Goal: Information Seeking & Learning: Learn about a topic

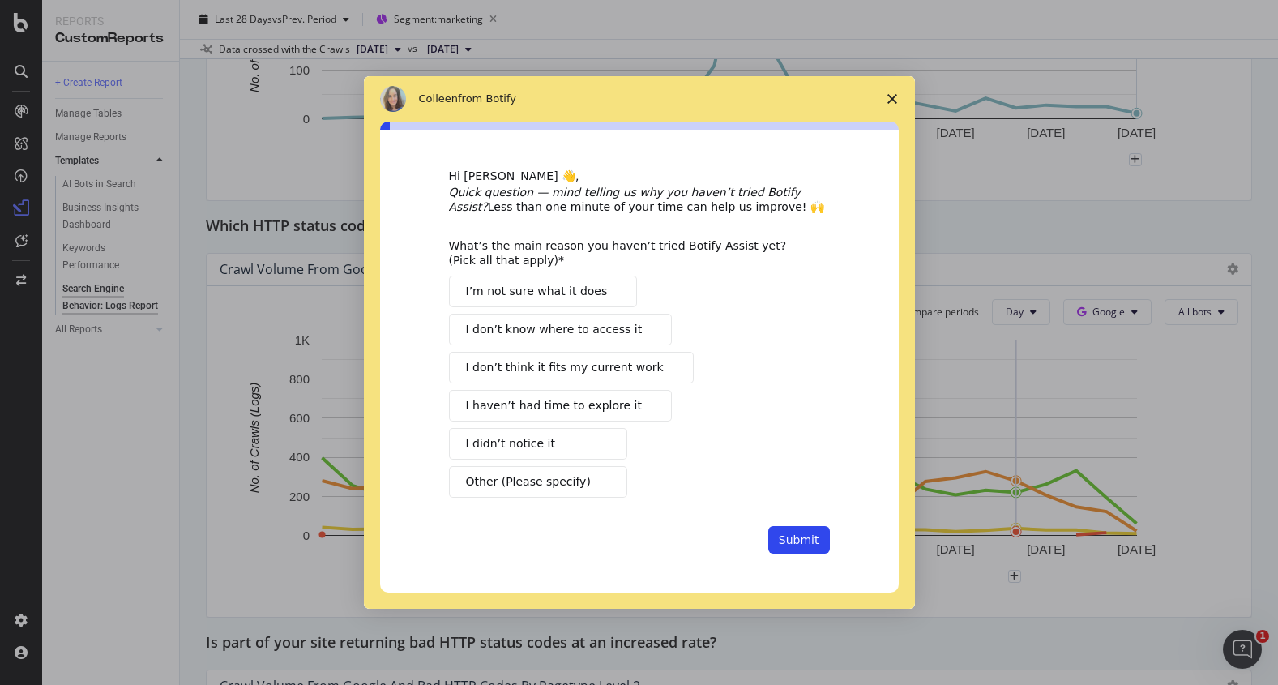
click at [891, 96] on icon "Close survey" at bounding box center [892, 99] width 10 height 10
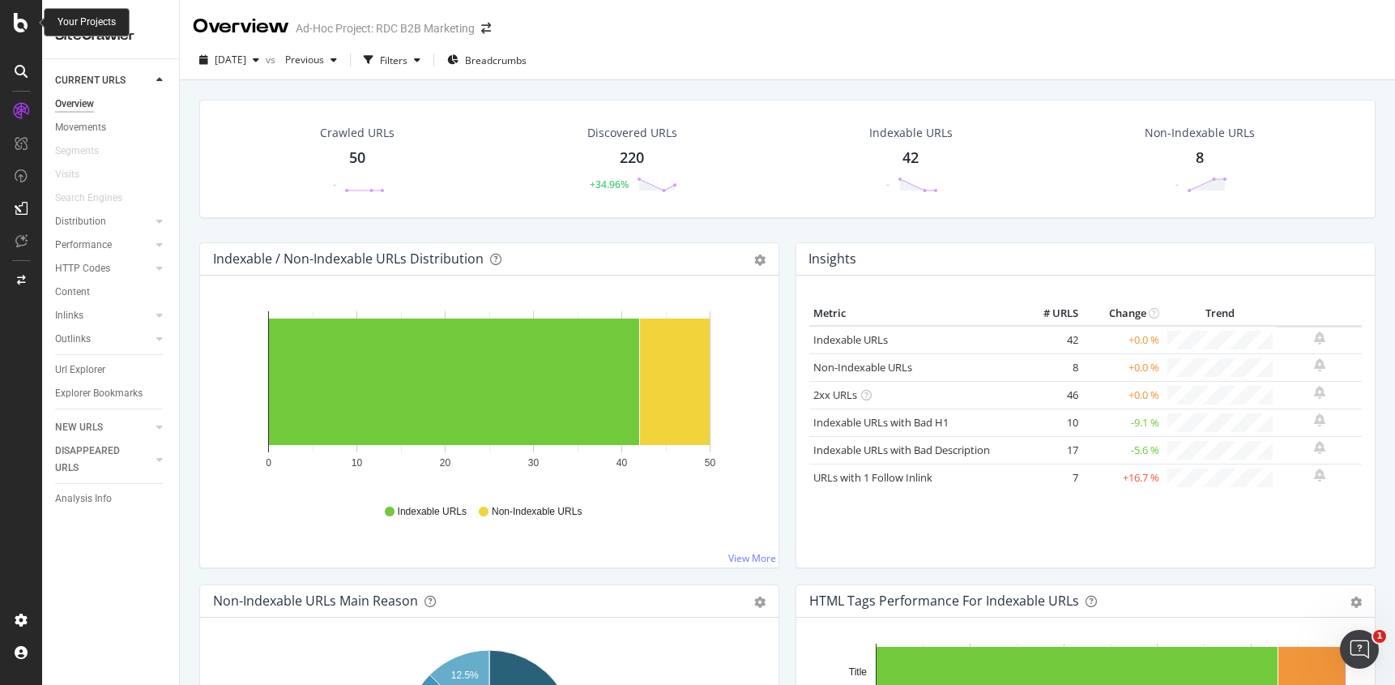
click at [32, 23] on div at bounding box center [21, 22] width 39 height 19
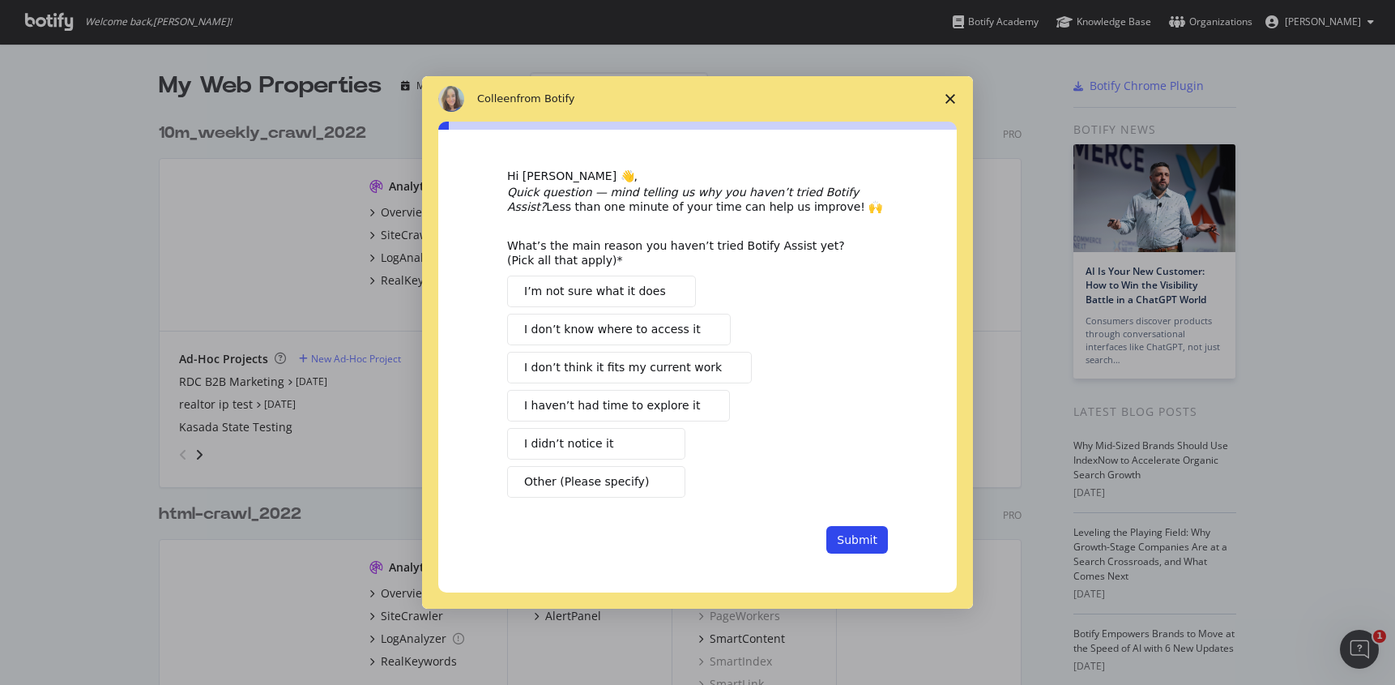
click at [951, 100] on polygon "Close survey" at bounding box center [950, 99] width 10 height 10
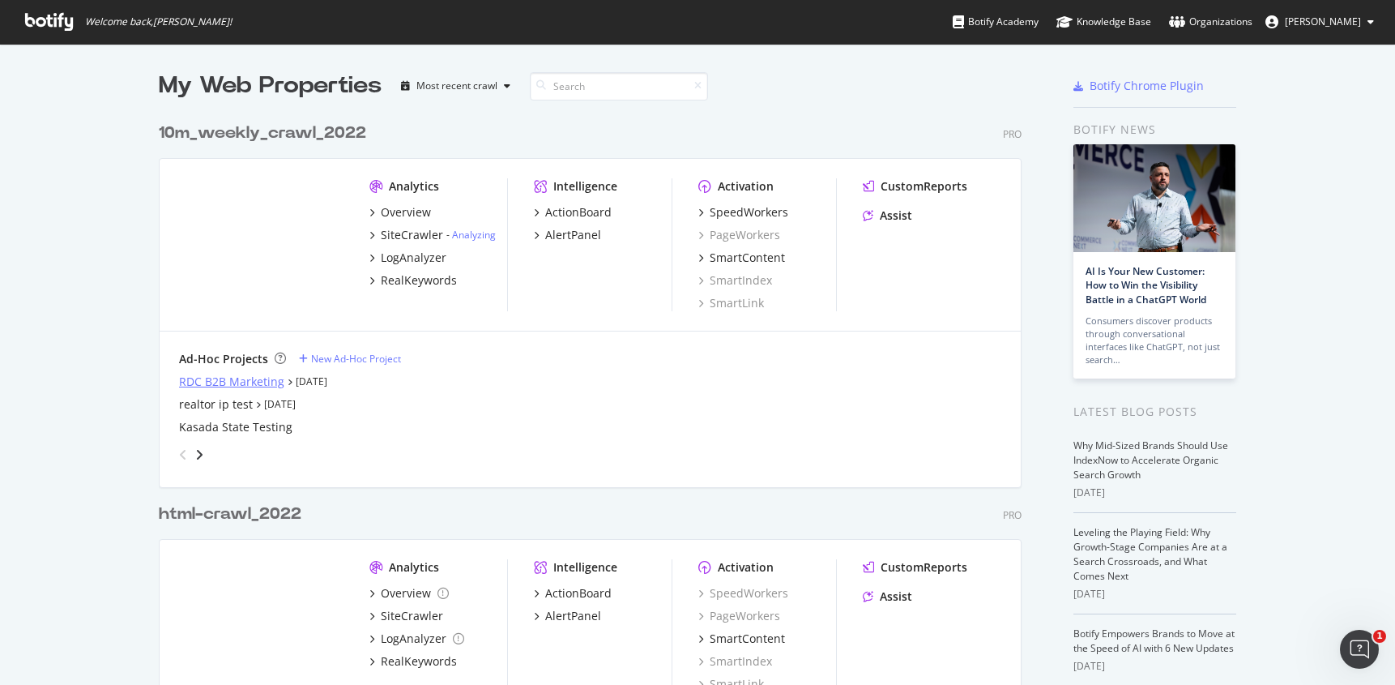
click at [254, 384] on div "RDC B2B Marketing" at bounding box center [231, 381] width 105 height 16
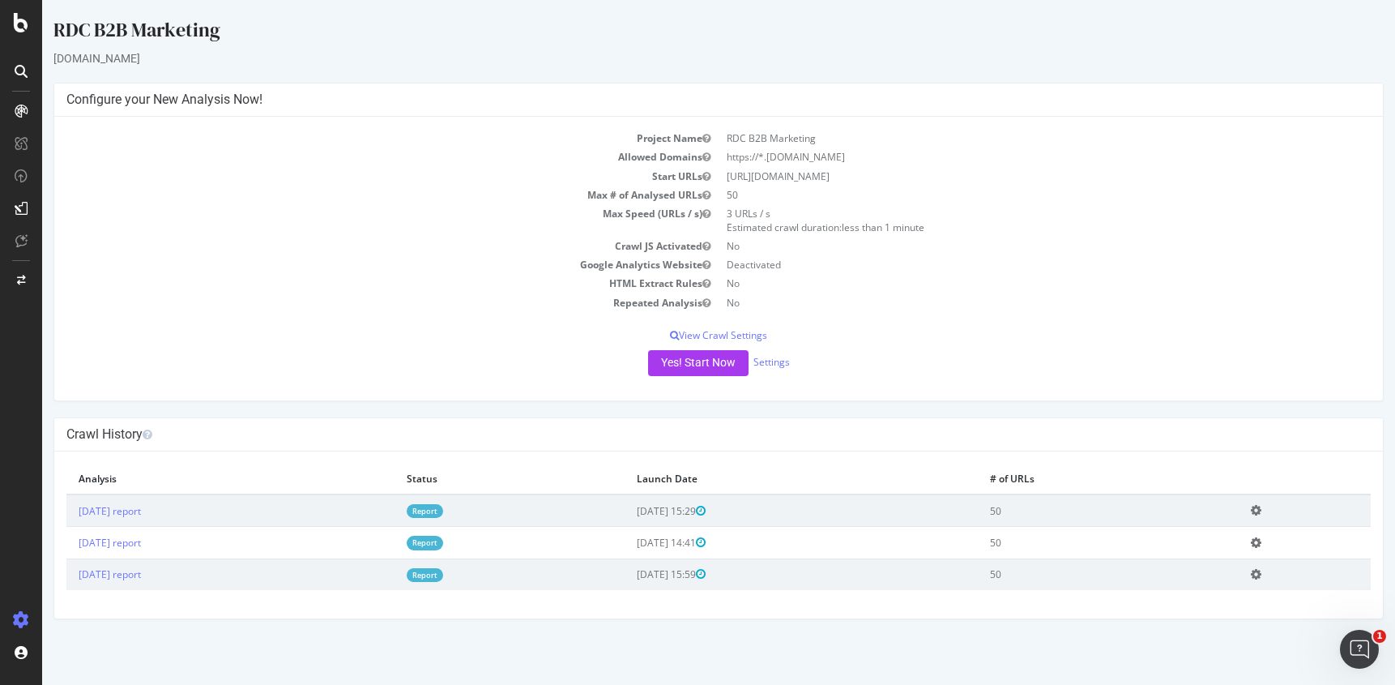
click at [443, 508] on link "Report" at bounding box center [425, 511] width 36 height 14
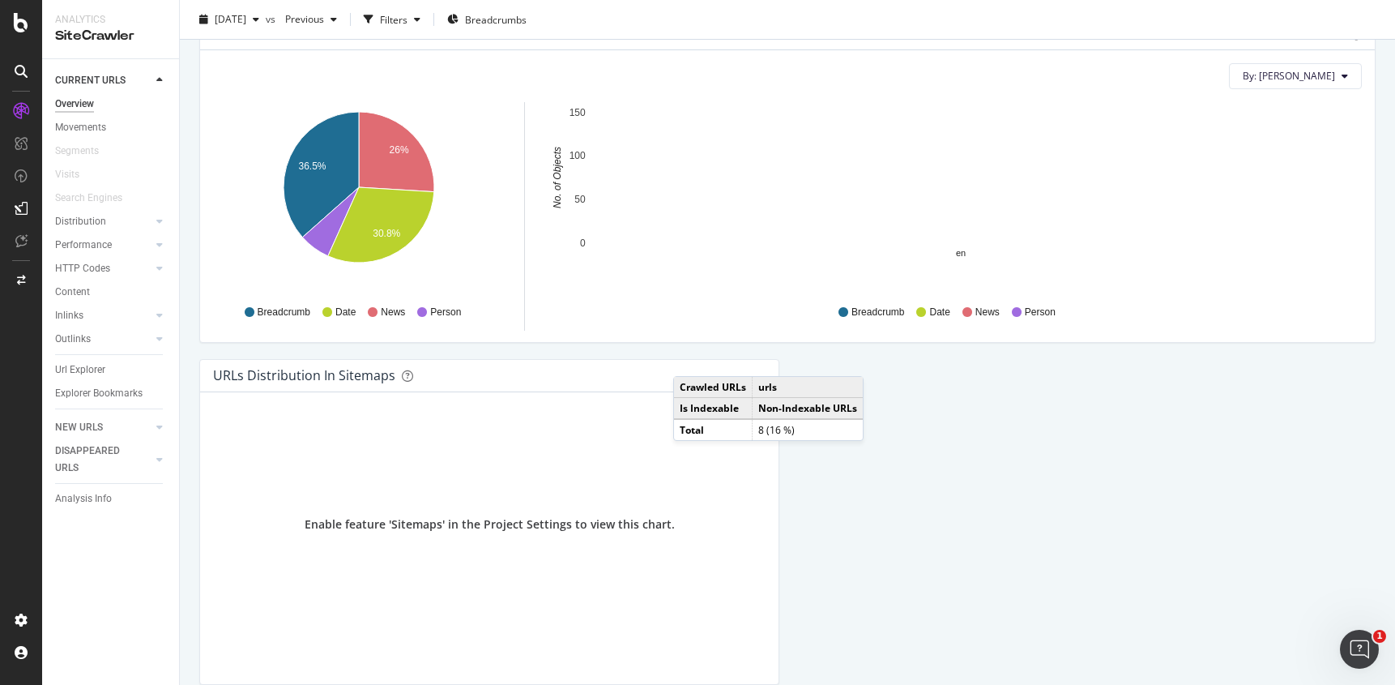
scroll to position [1959, 0]
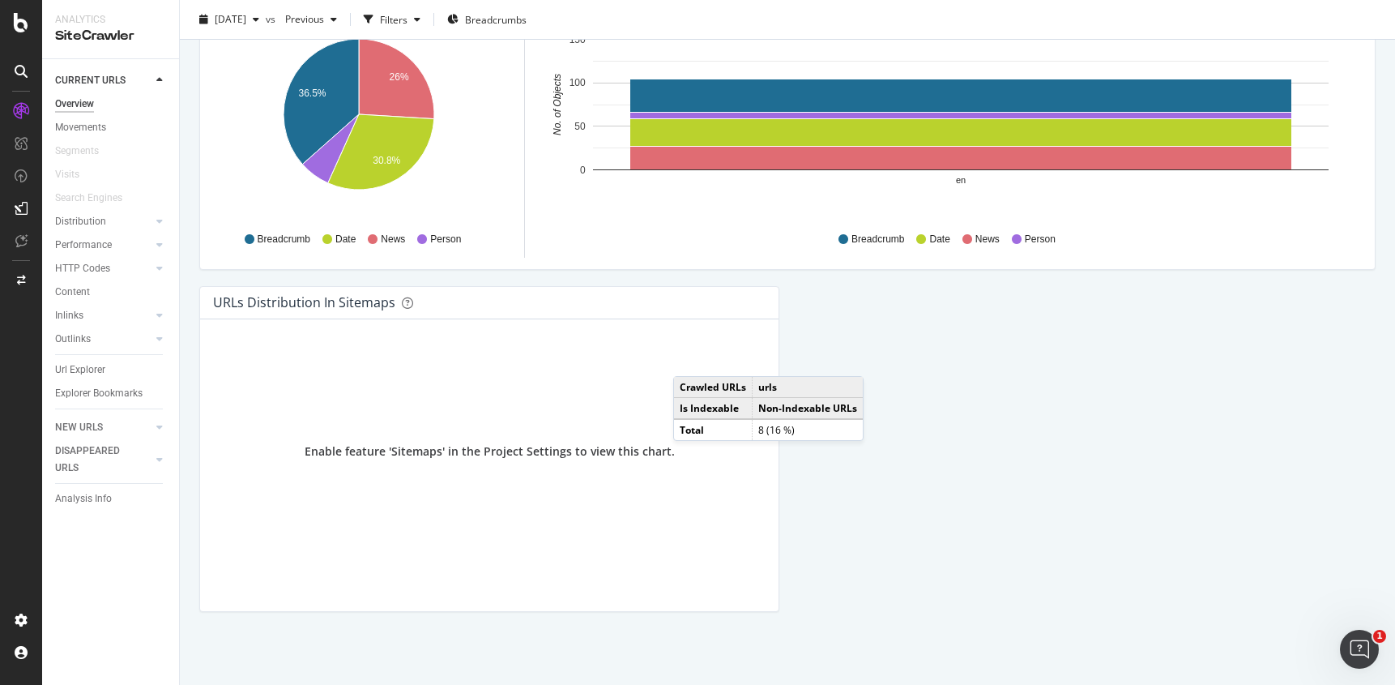
click at [156, 253] on div "Performance" at bounding box center [117, 244] width 124 height 23
click at [156, 243] on icon at bounding box center [159, 245] width 6 height 10
click at [108, 382] on link "Outlinks" at bounding box center [103, 386] width 96 height 17
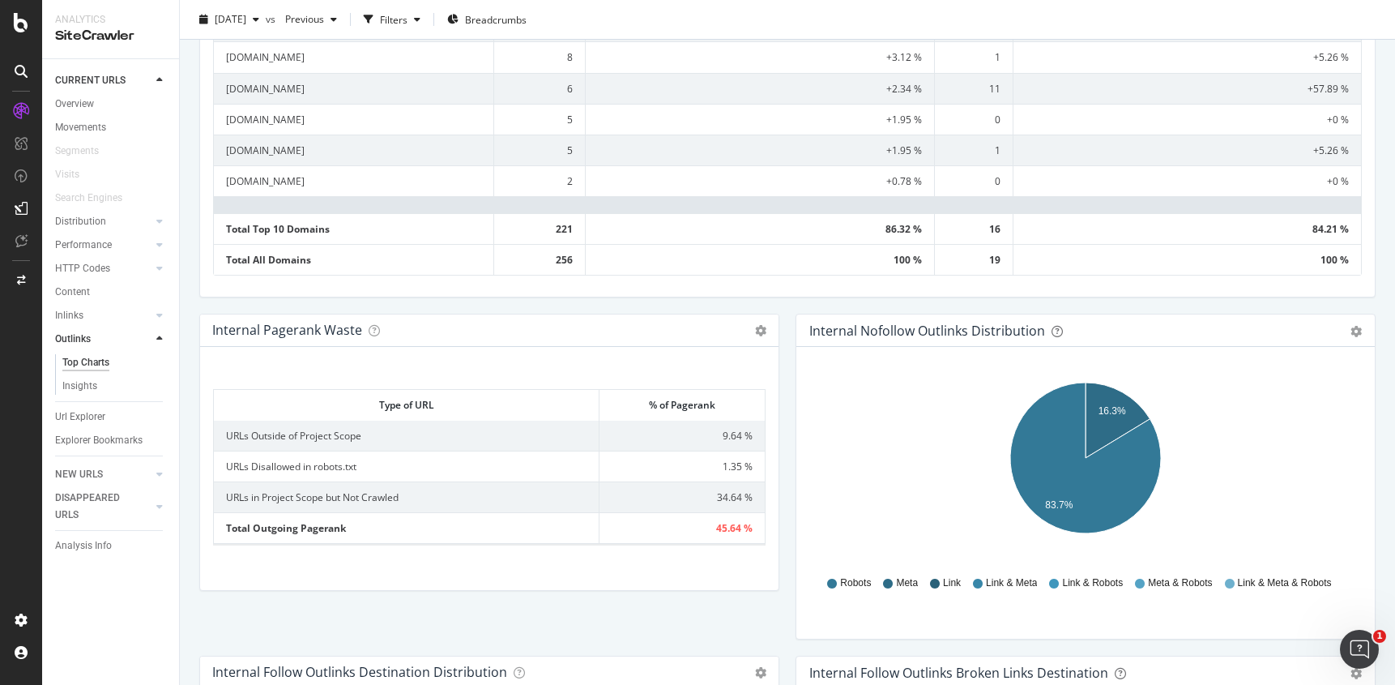
scroll to position [542, 0]
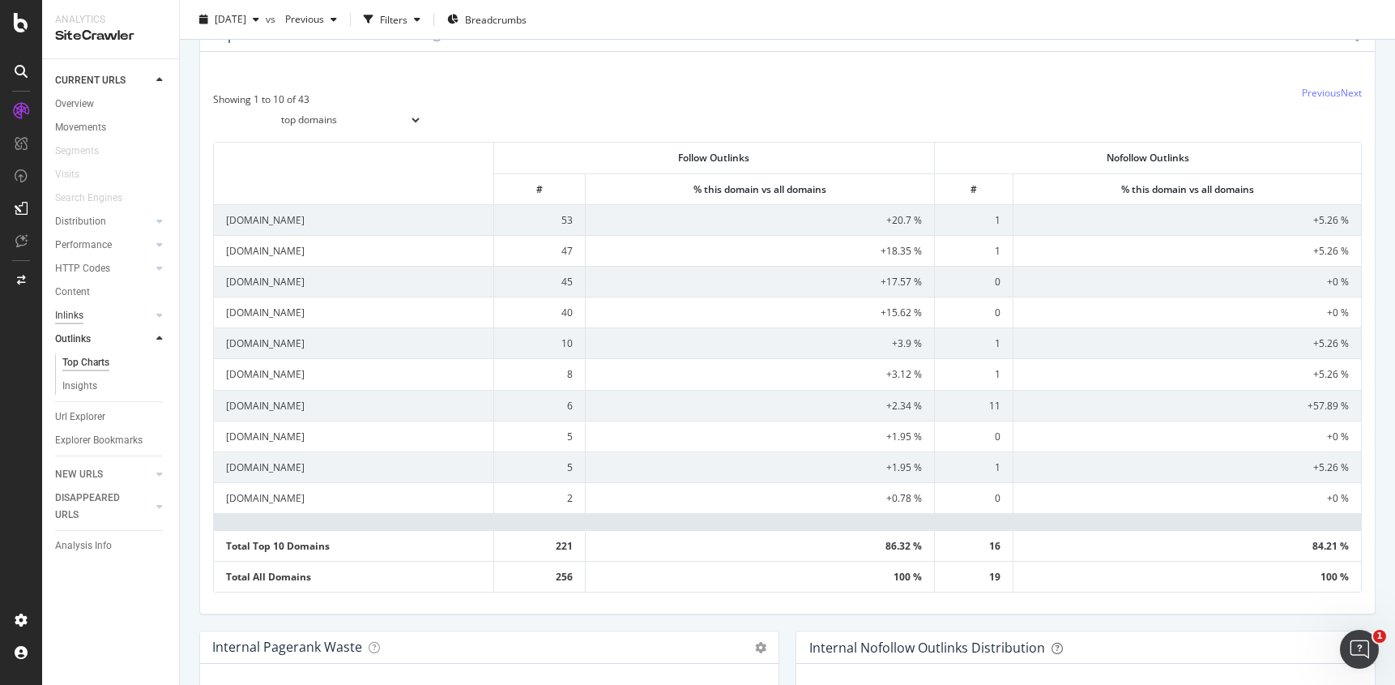
click at [81, 307] on div "Inlinks" at bounding box center [69, 315] width 28 height 17
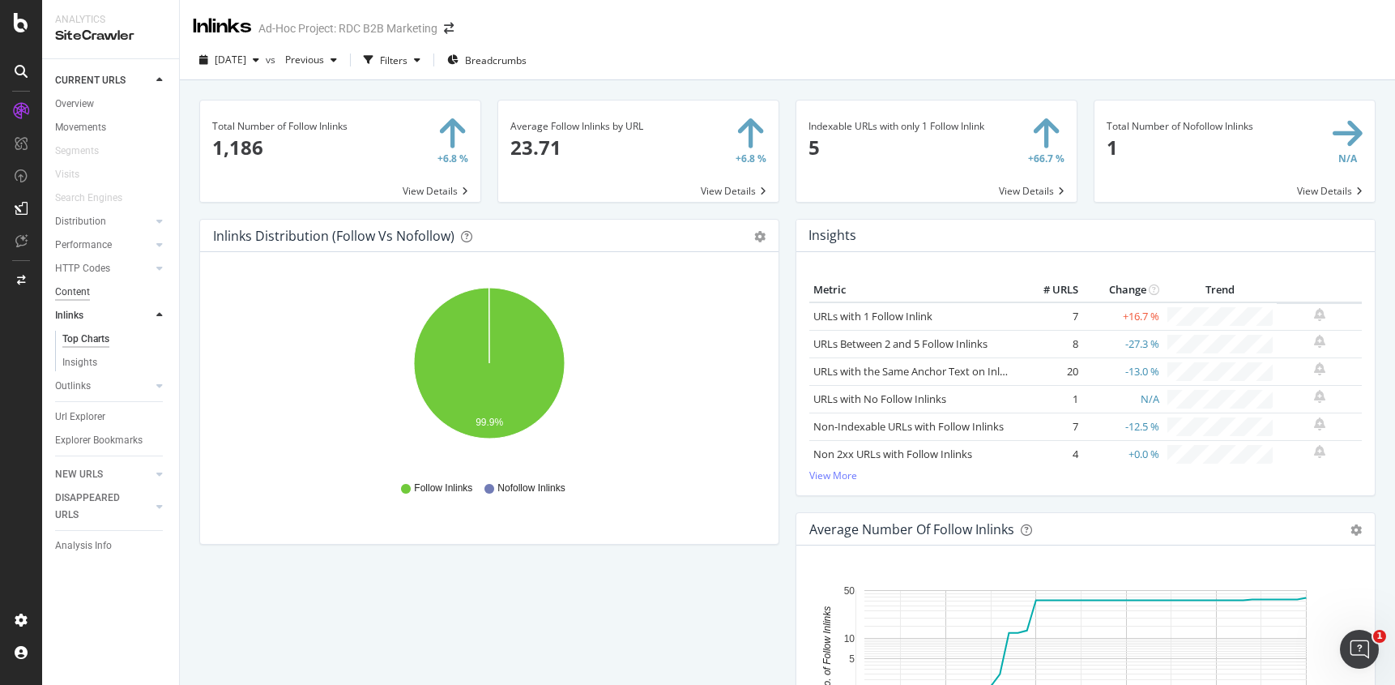
click at [83, 288] on div "Content" at bounding box center [72, 292] width 35 height 17
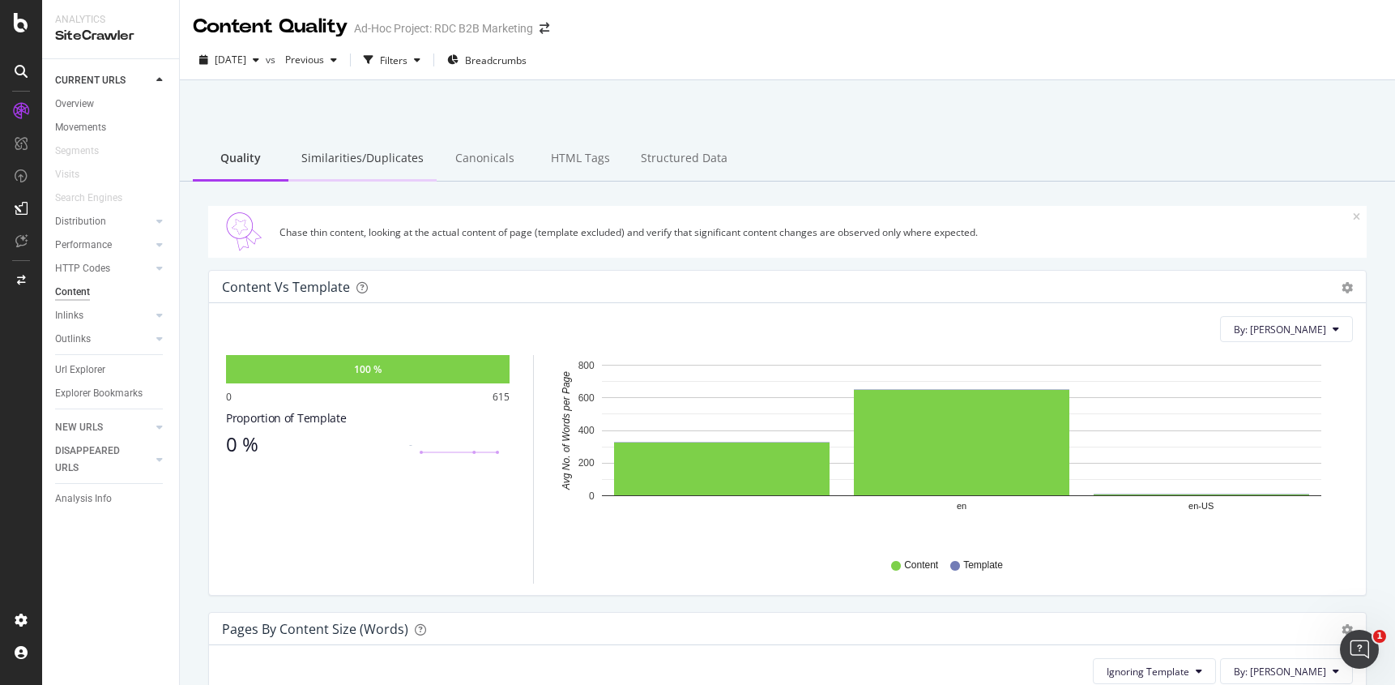
click at [359, 155] on div "Similarities/Duplicates" at bounding box center [362, 159] width 148 height 45
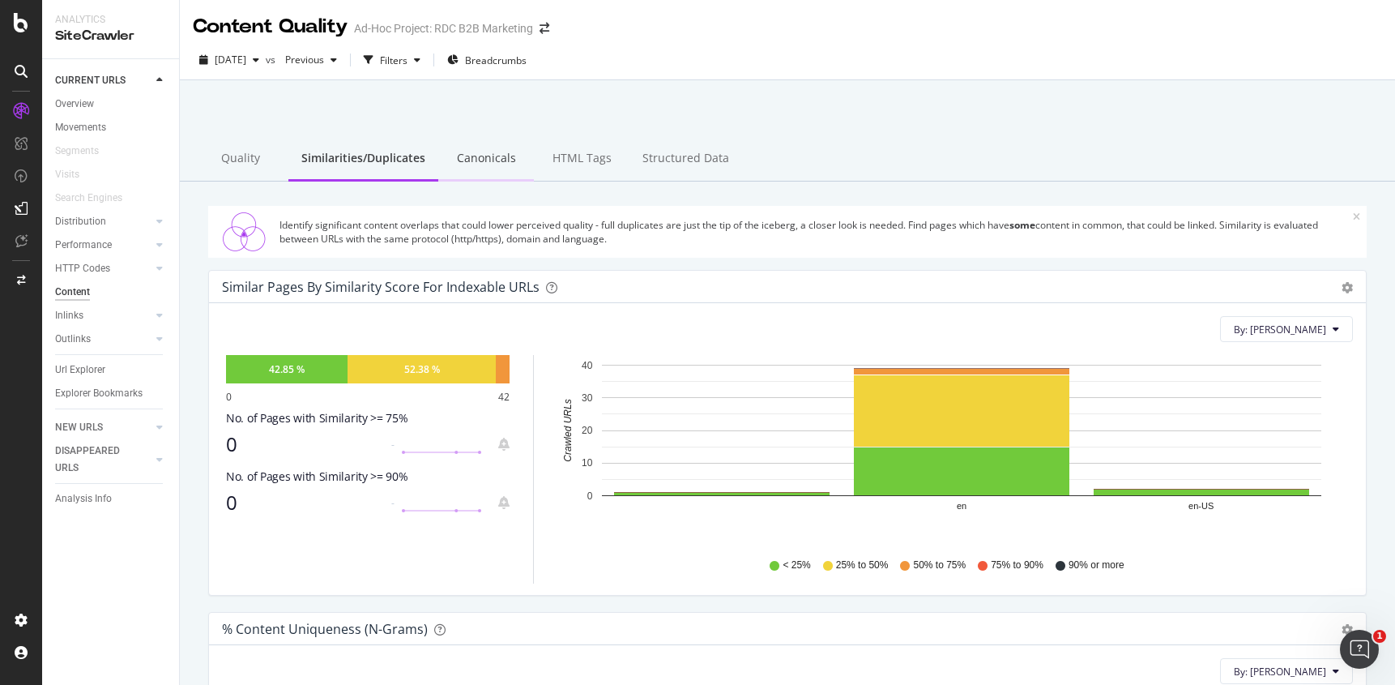
click at [483, 162] on div "Canonicals" at bounding box center [486, 159] width 96 height 45
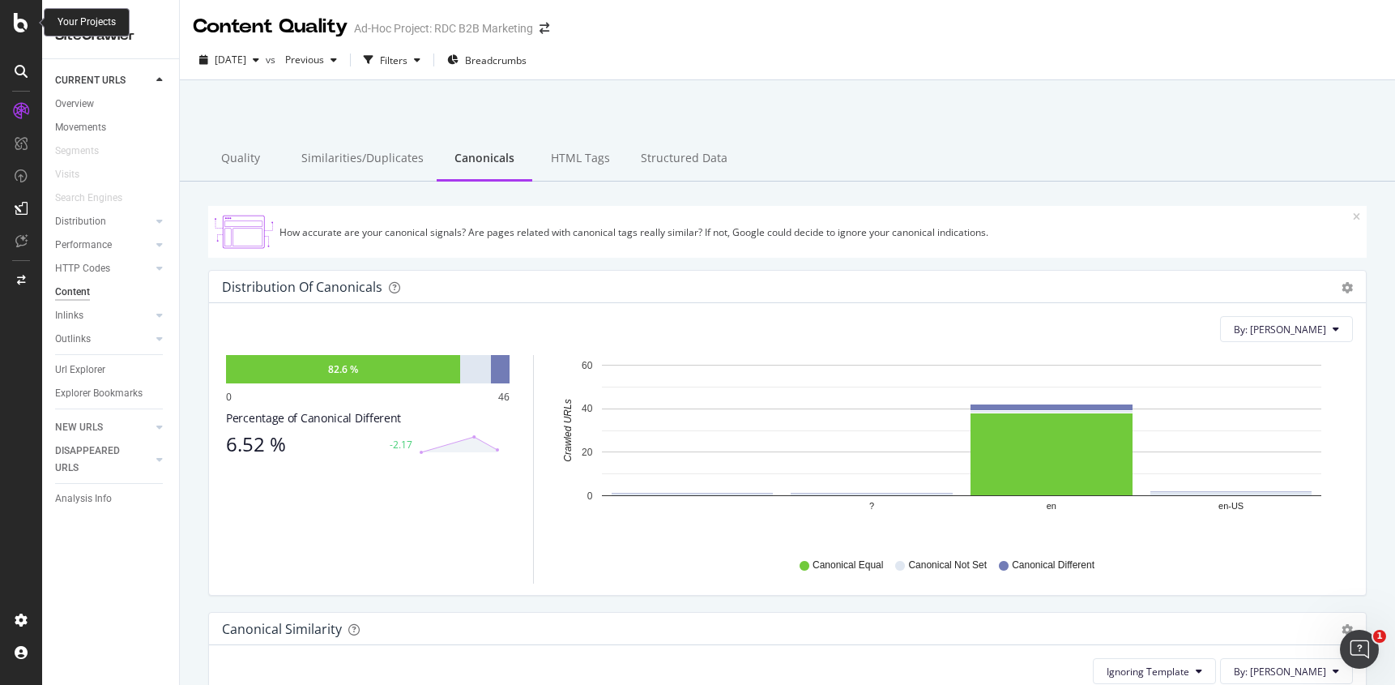
click at [17, 20] on icon at bounding box center [21, 22] width 15 height 19
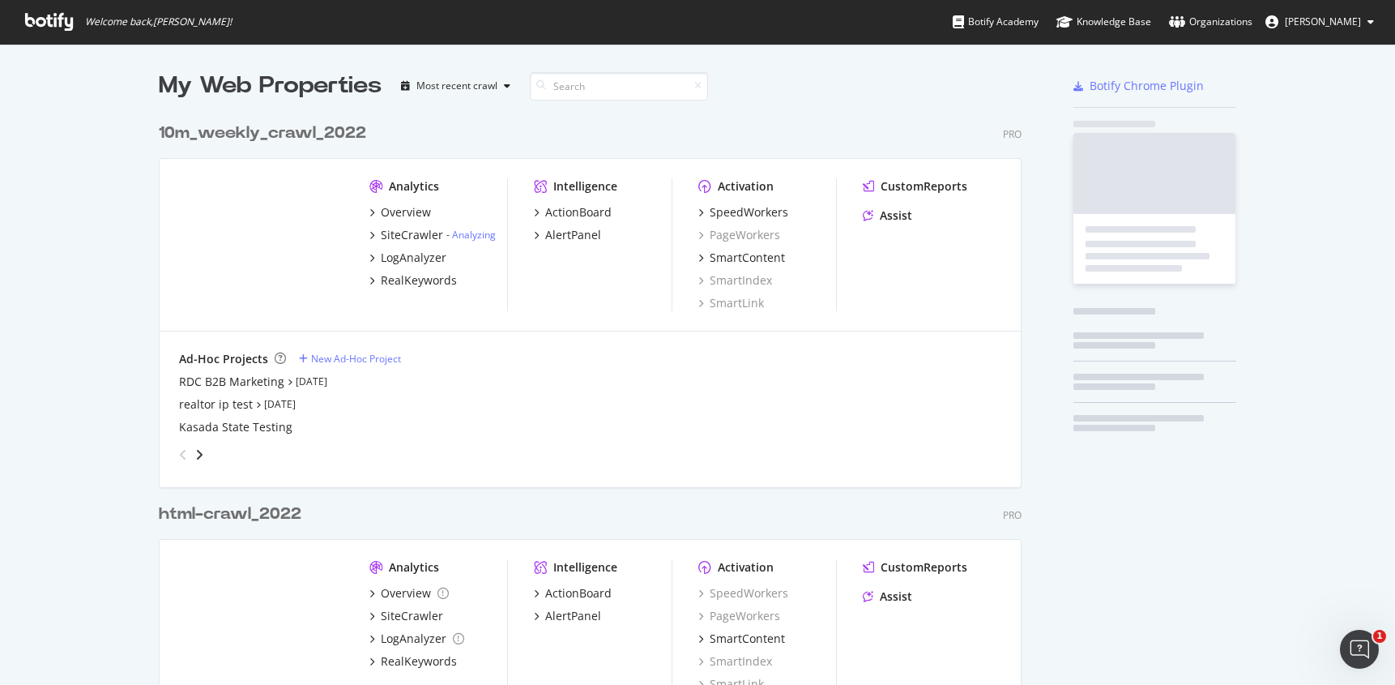
scroll to position [685, 1395]
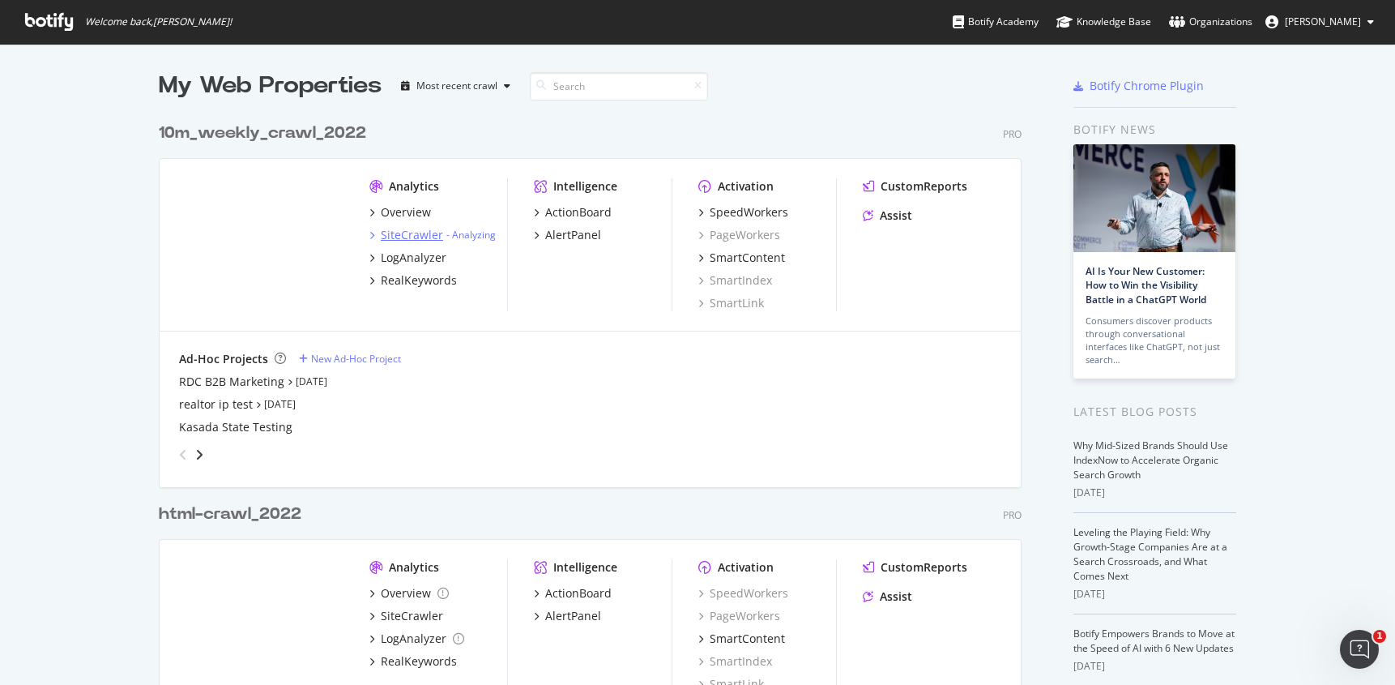
click at [423, 233] on div "SiteCrawler" at bounding box center [412, 235] width 62 height 16
